Goal: Task Accomplishment & Management: Manage account settings

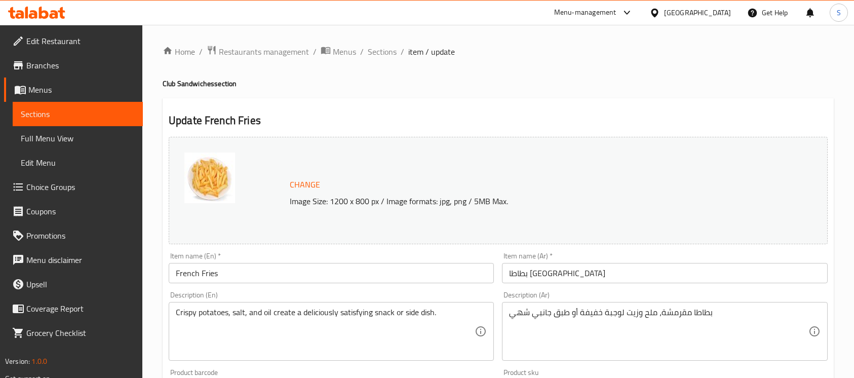
scroll to position [798, 0]
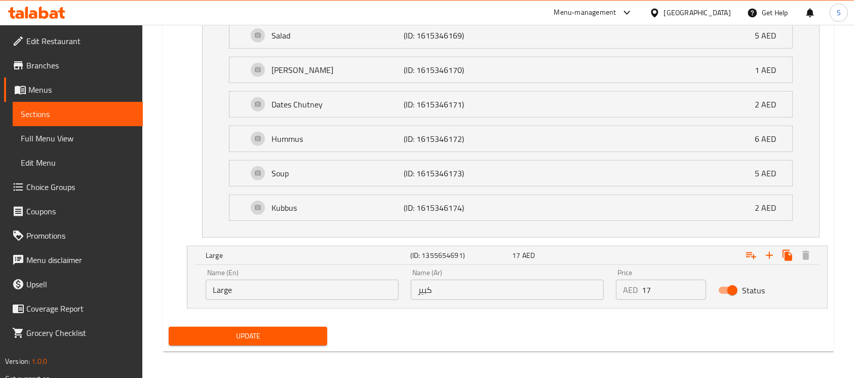
click at [675, 6] on div "[GEOGRAPHIC_DATA]" at bounding box center [690, 13] width 98 height 24
click at [675, 16] on div "[GEOGRAPHIC_DATA]" at bounding box center [697, 12] width 67 height 11
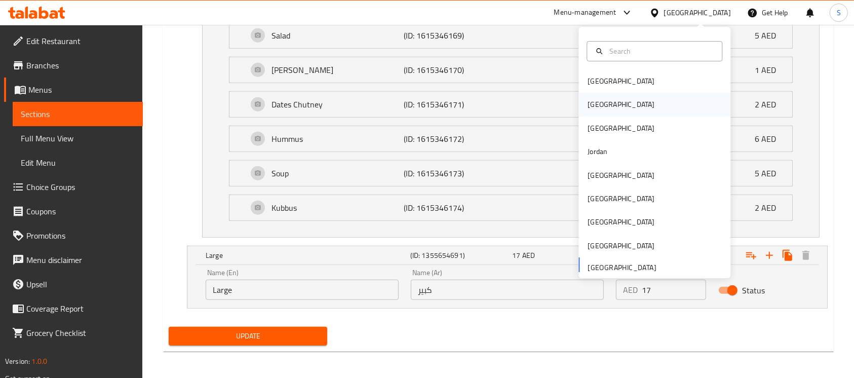
click at [597, 103] on div "[GEOGRAPHIC_DATA]" at bounding box center [620, 104] width 83 height 23
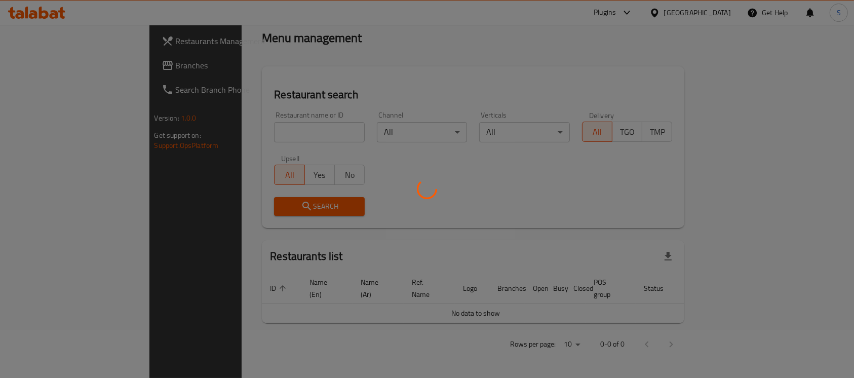
scroll to position [373, 0]
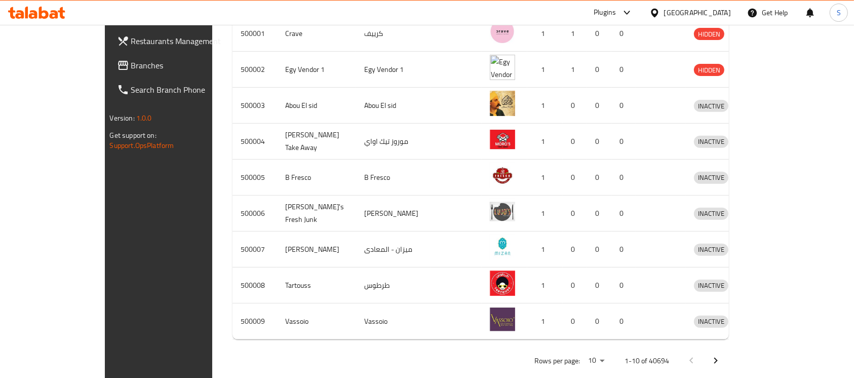
click at [131, 71] on span "Branches" at bounding box center [185, 65] width 108 height 12
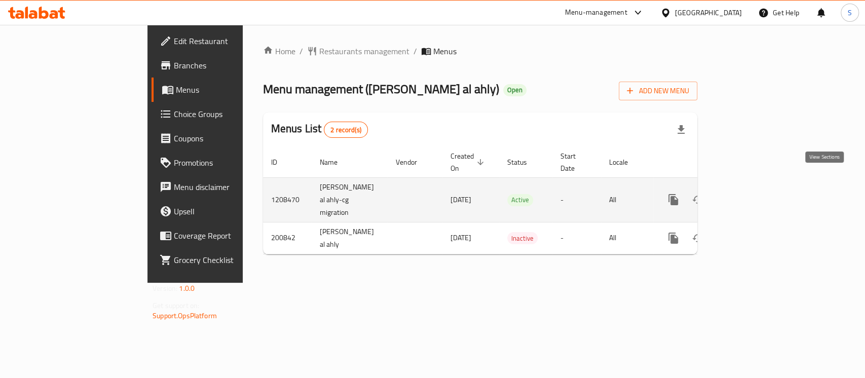
click at [752, 193] on icon "enhanced table" at bounding box center [746, 199] width 12 height 12
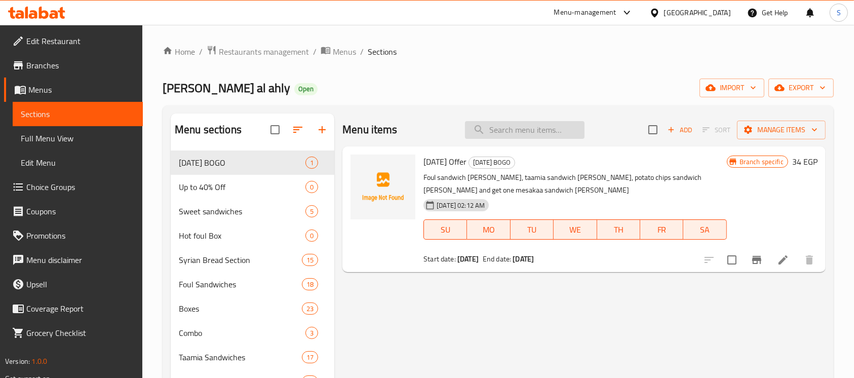
click at [554, 132] on input "search" at bounding box center [525, 130] width 120 height 18
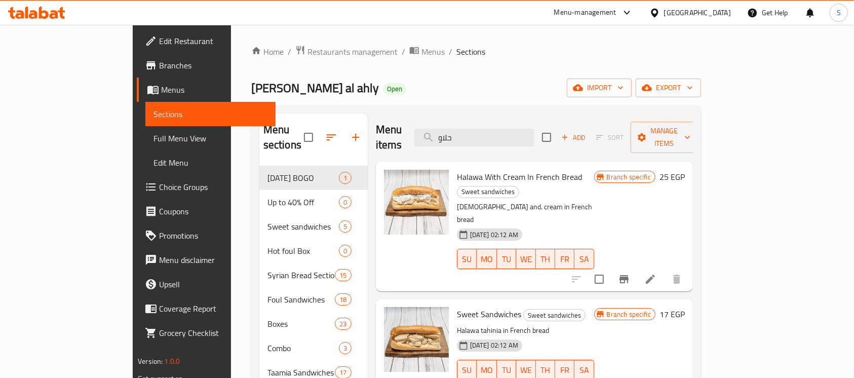
type input "حلاو"
click at [656, 273] on icon at bounding box center [650, 279] width 12 height 12
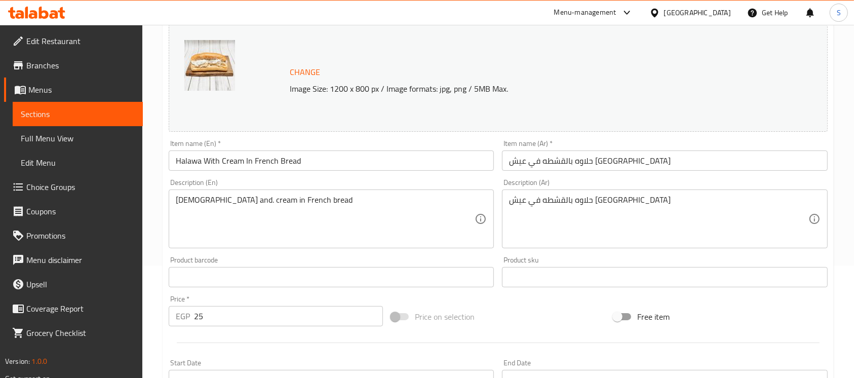
scroll to position [135, 0]
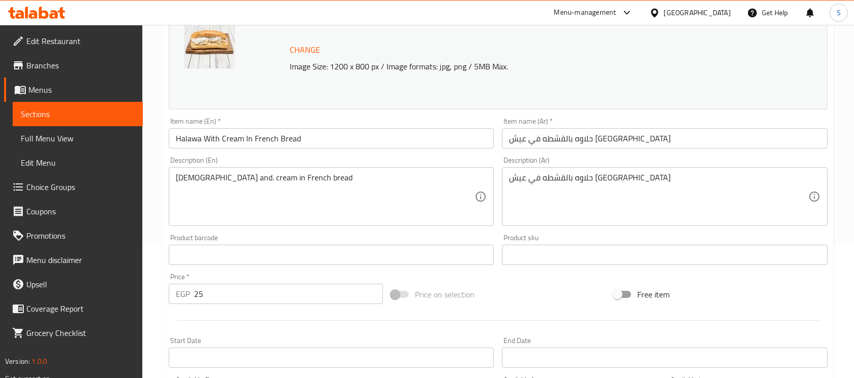
click at [326, 188] on textarea "Halawa and. cream in French bread" at bounding box center [325, 197] width 299 height 48
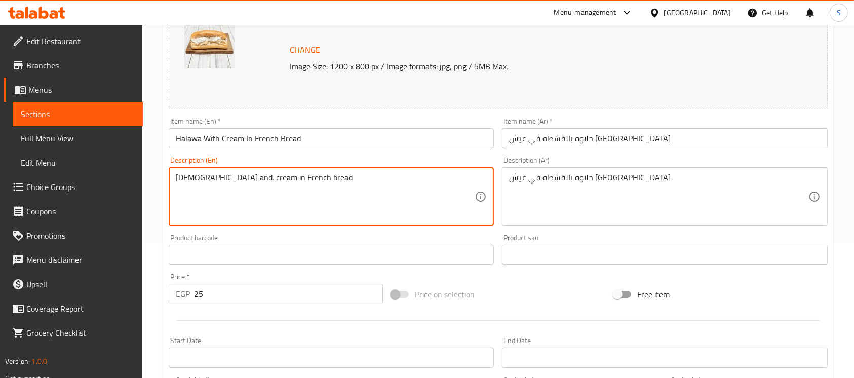
click at [326, 188] on textarea "Halawa and. cream in French bread" at bounding box center [325, 197] width 299 height 48
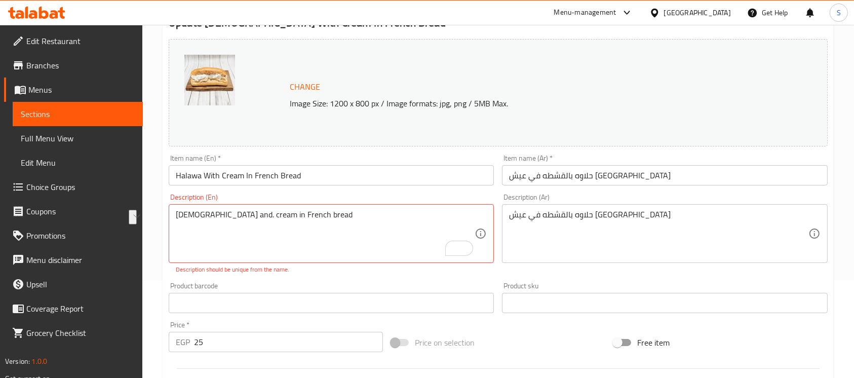
scroll to position [0, 0]
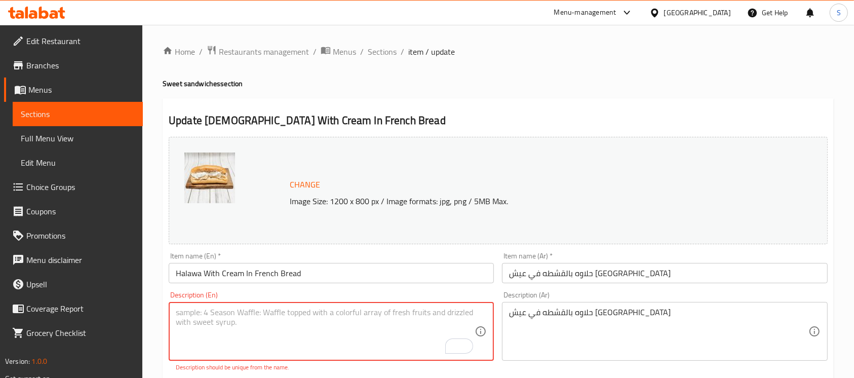
click at [549, 315] on textarea "حلاوه بالقشطه في عيش فرنساوي" at bounding box center [658, 331] width 299 height 48
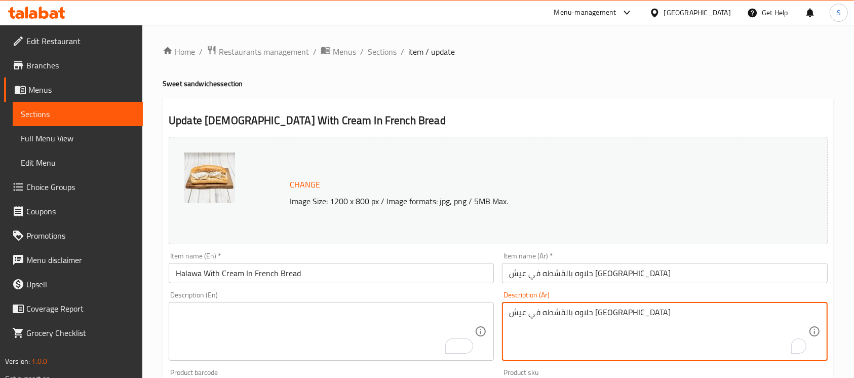
drag, startPoint x: 549, startPoint y: 315, endPoint x: 547, endPoint y: 327, distance: 12.2
click at [549, 315] on textarea "حلاوه بالقشطه في عيش فرنساوي" at bounding box center [658, 331] width 299 height 48
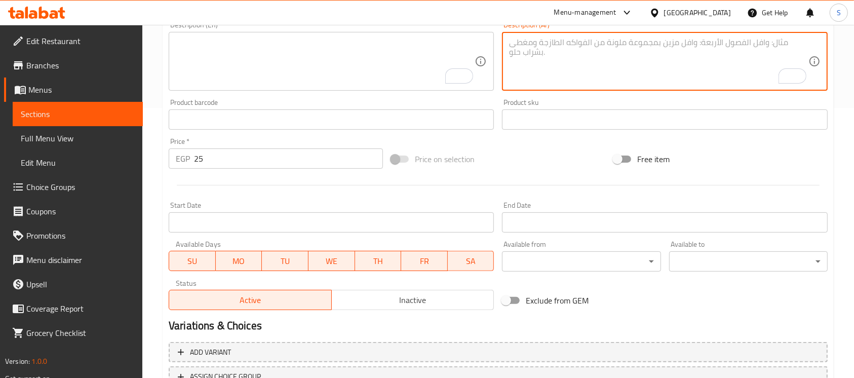
scroll to position [353, 0]
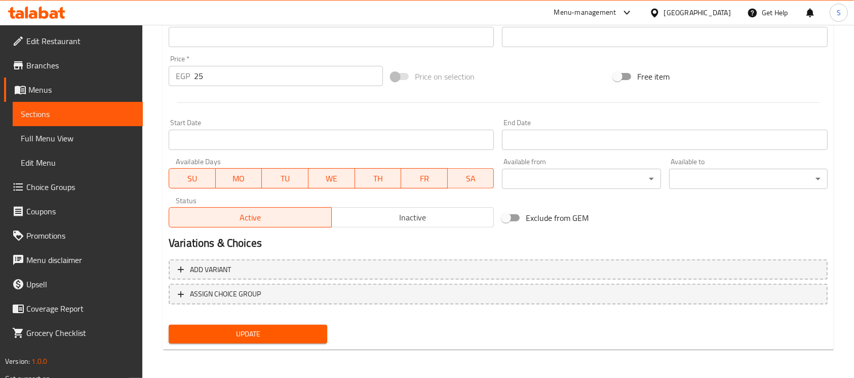
click at [257, 336] on span "Update" at bounding box center [248, 334] width 142 height 13
